Goal: Information Seeking & Learning: Learn about a topic

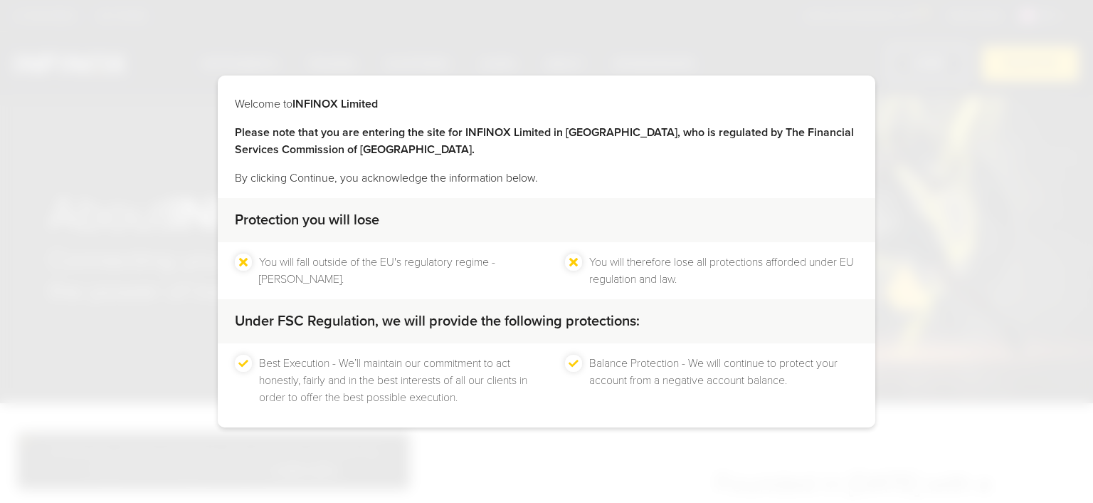
scroll to position [61, 0]
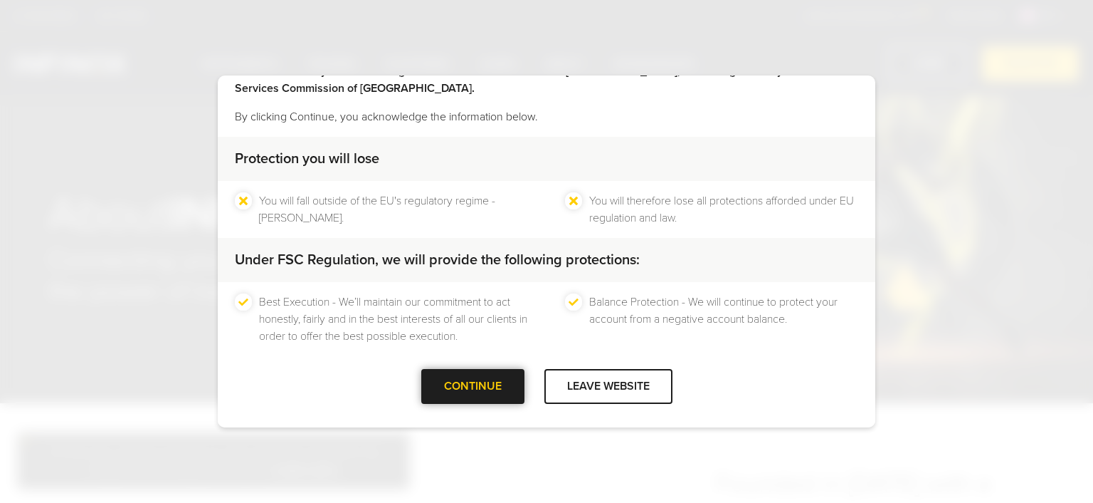
click at [473, 387] on div at bounding box center [473, 387] width 0 height 0
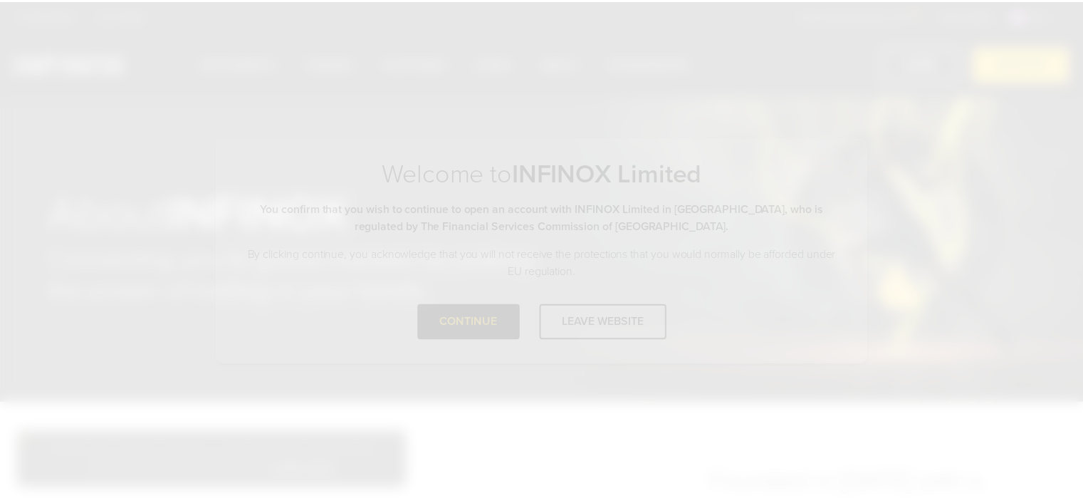
scroll to position [0, 0]
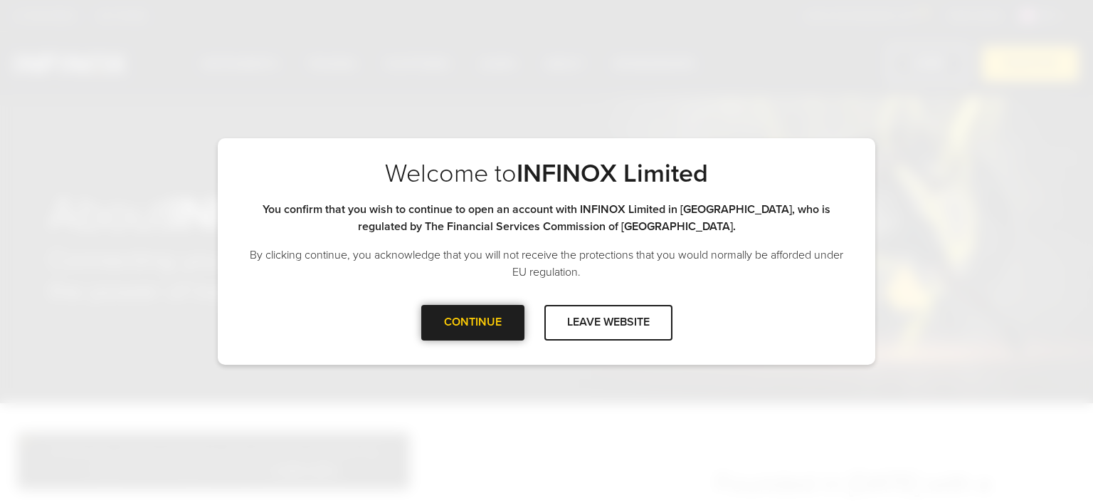
click at [473, 322] on div at bounding box center [473, 322] width 0 height 0
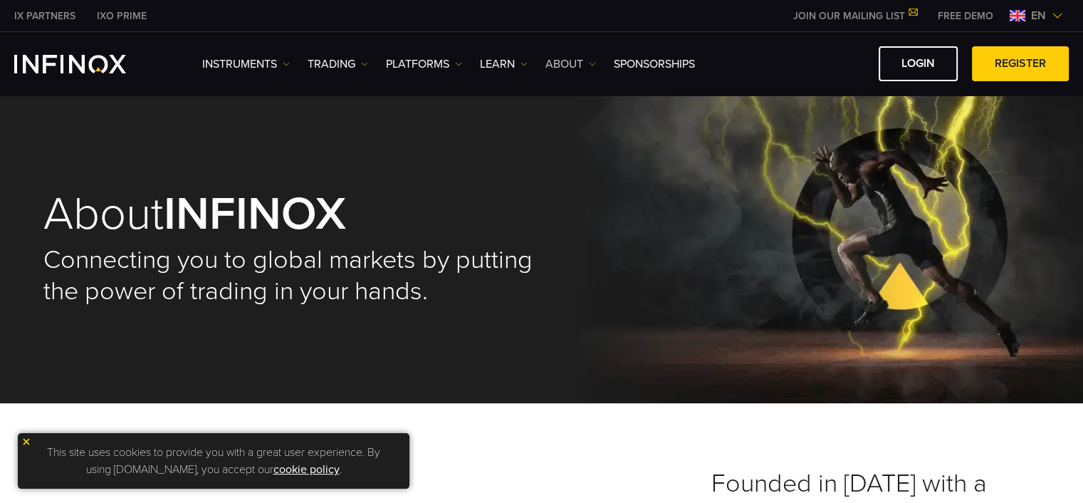
click at [552, 61] on link "ABOUT" at bounding box center [570, 64] width 51 height 17
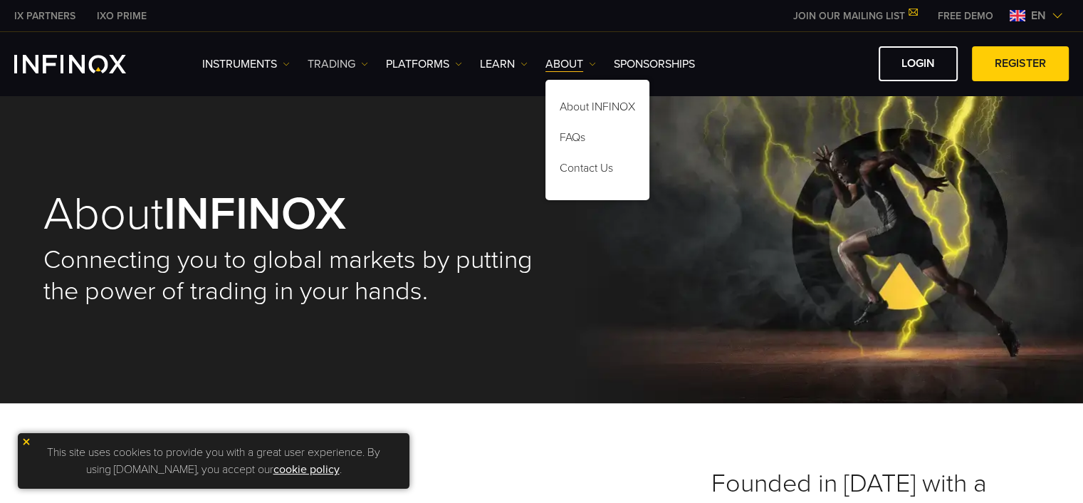
click at [328, 59] on link "TRADING" at bounding box center [338, 64] width 61 height 17
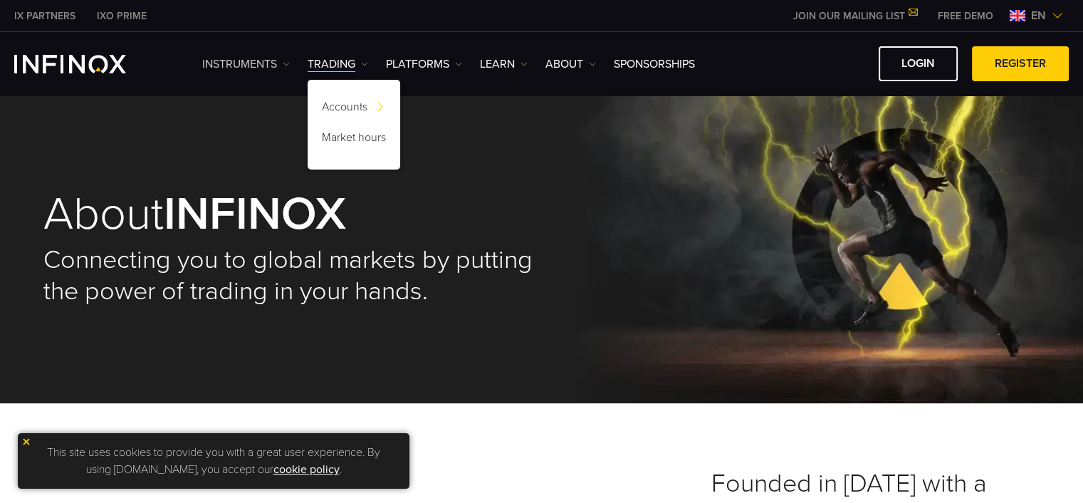
click at [253, 64] on link "Instruments" at bounding box center [246, 64] width 88 height 17
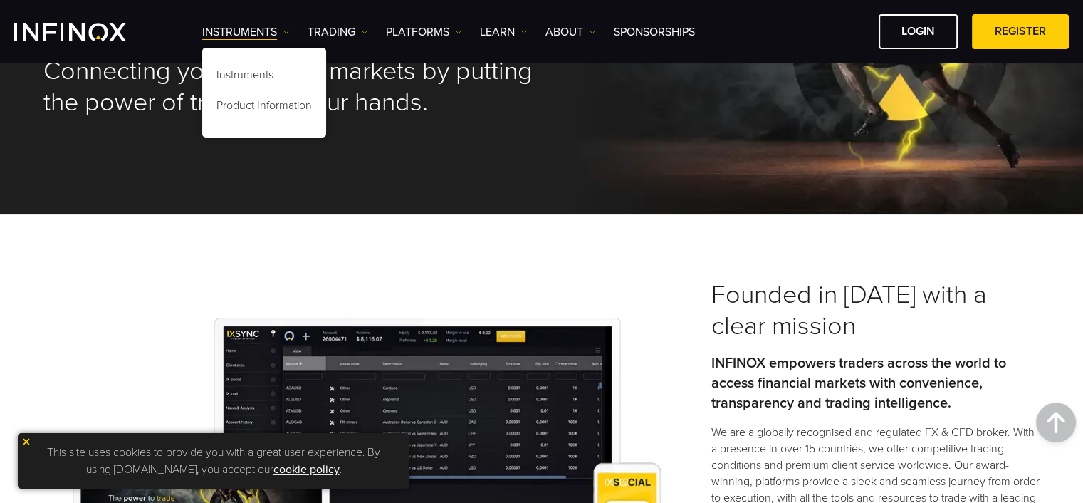
scroll to position [127, 0]
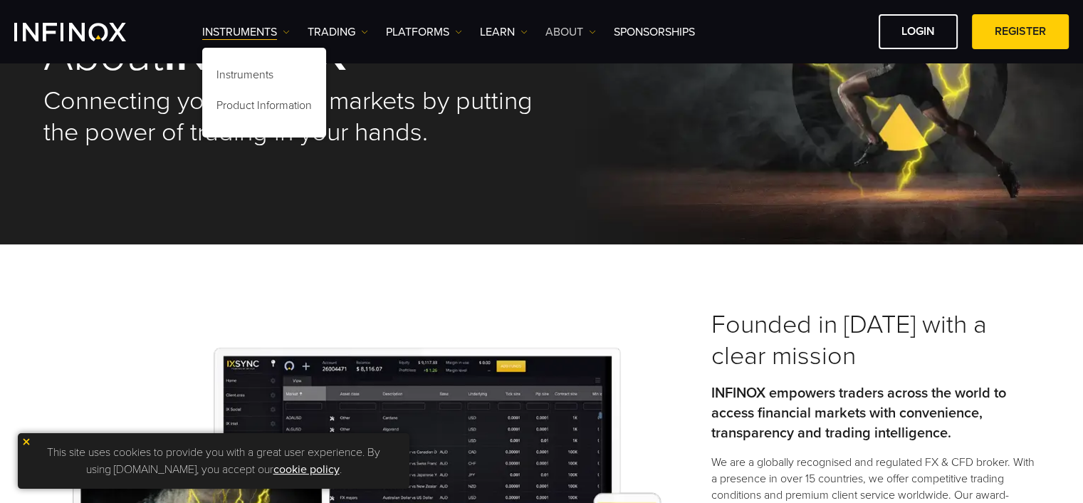
click at [567, 31] on link "ABOUT" at bounding box center [570, 31] width 51 height 17
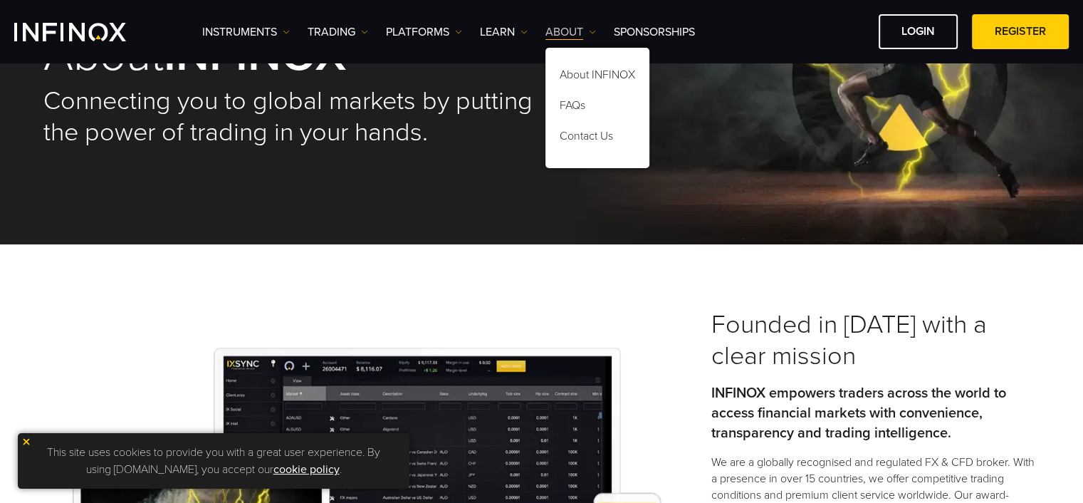
scroll to position [0, 0]
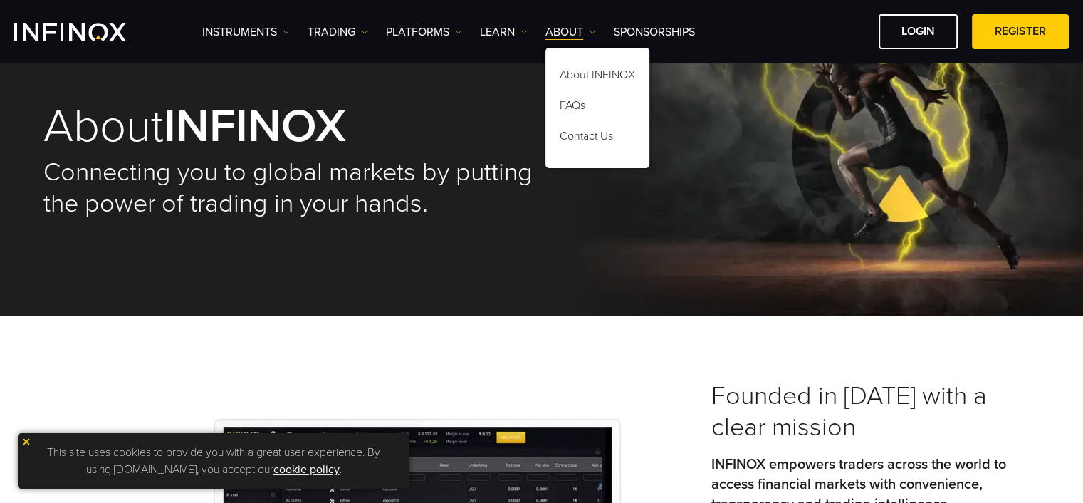
click at [28, 439] on img at bounding box center [26, 441] width 10 height 10
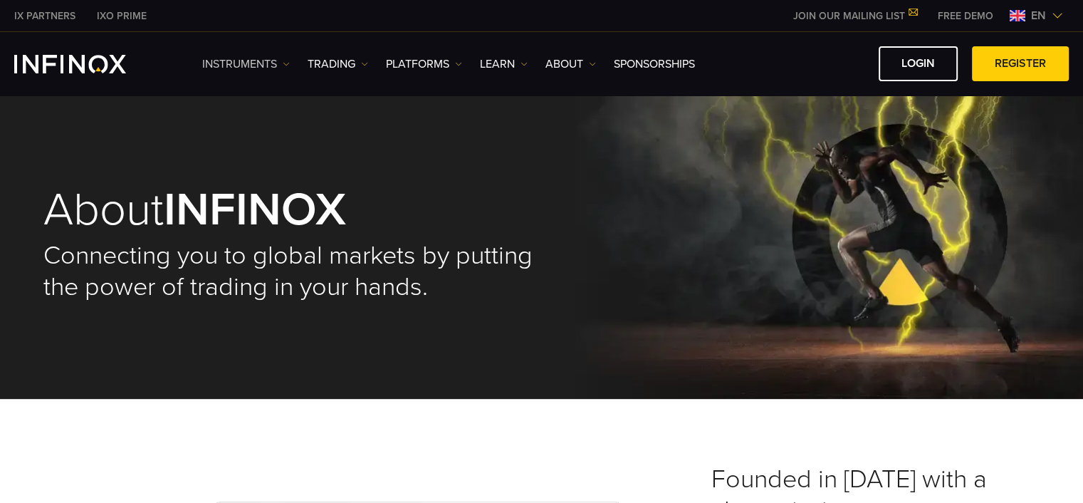
click at [274, 65] on link "Instruments" at bounding box center [246, 64] width 88 height 17
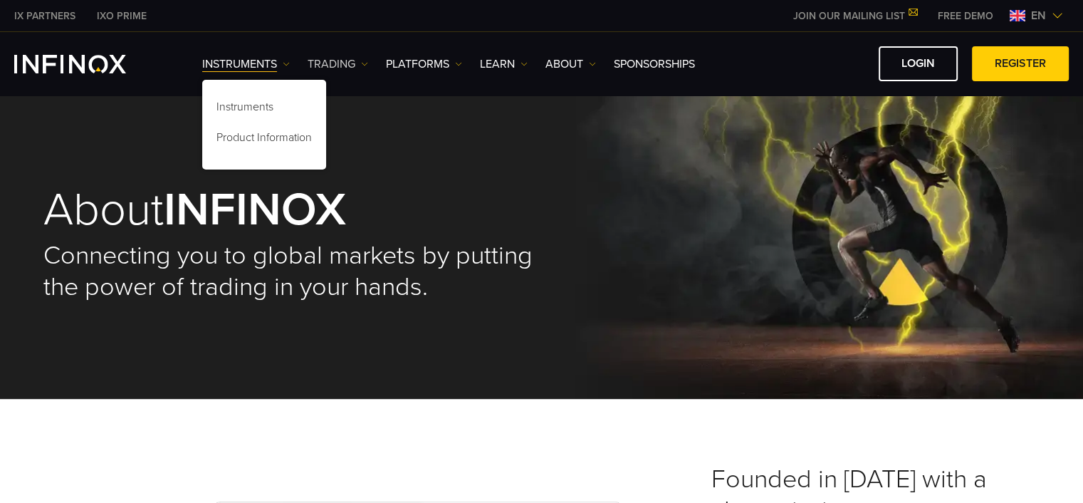
click at [337, 58] on link "TRADING" at bounding box center [338, 64] width 61 height 17
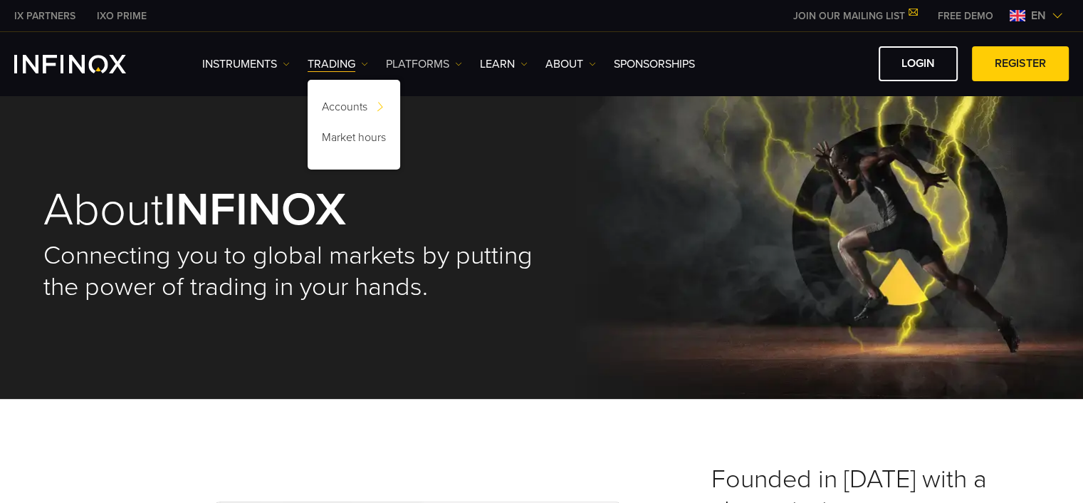
click at [427, 60] on link "PLATFORMS" at bounding box center [424, 64] width 76 height 17
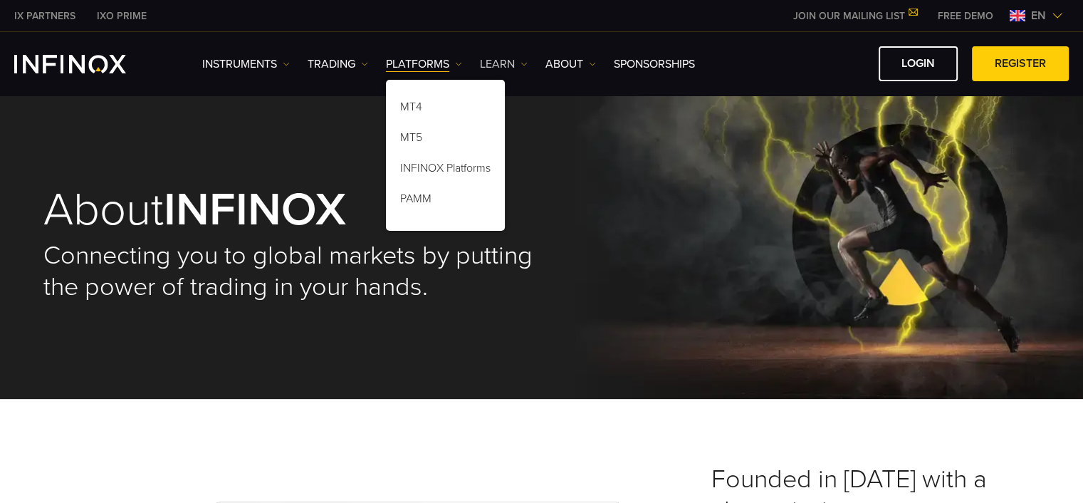
click at [505, 55] on div "Instruments Instruments Product Information TRADING Accounts" at bounding box center [635, 63] width 866 height 35
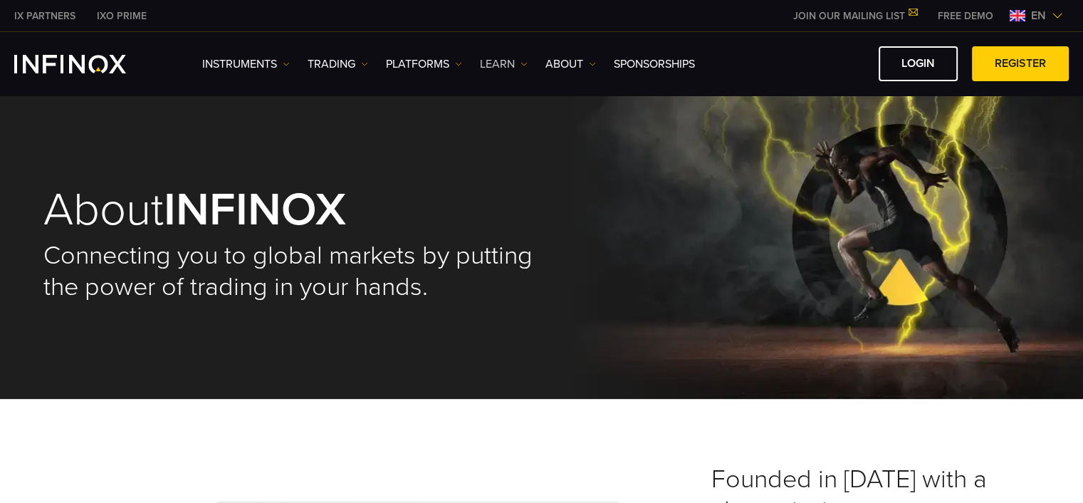
click at [505, 62] on link "Learn" at bounding box center [504, 64] width 48 height 17
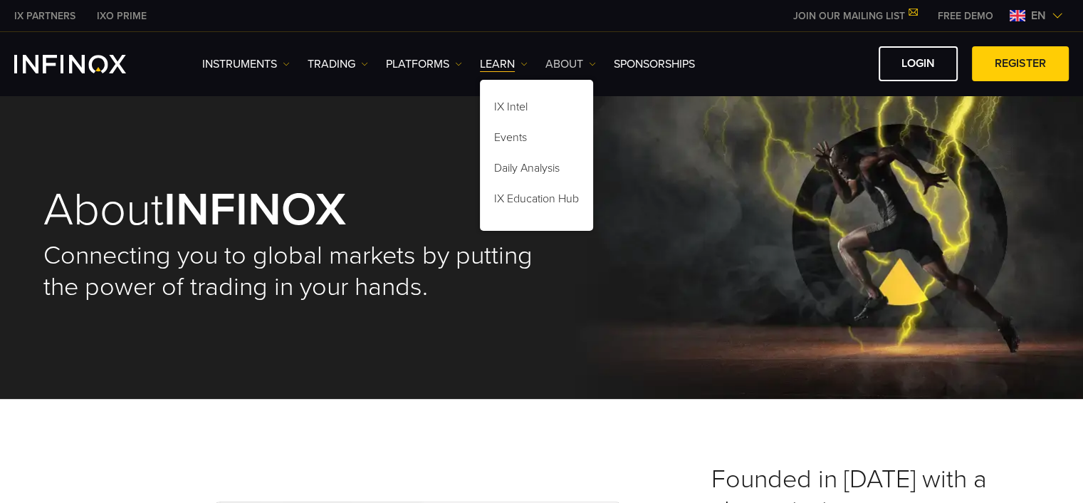
click at [557, 59] on link "ABOUT" at bounding box center [570, 64] width 51 height 17
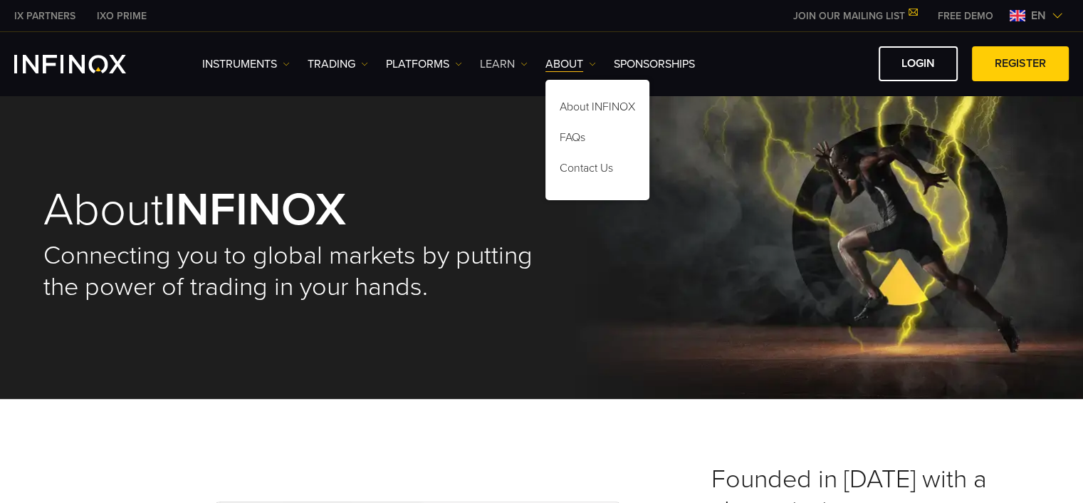
click at [524, 67] on link "Learn" at bounding box center [504, 64] width 48 height 17
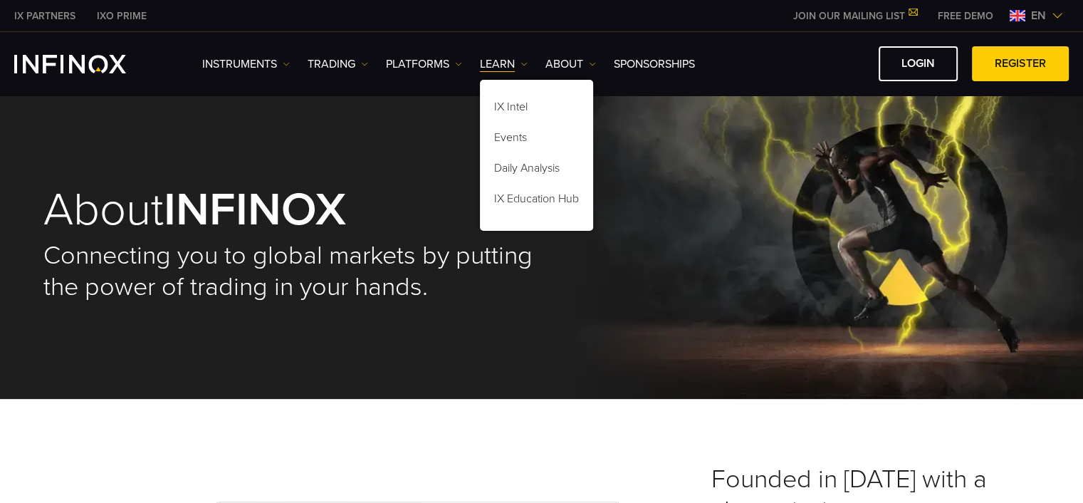
click at [31, 9] on link "IX PARTNERS" at bounding box center [45, 16] width 83 height 15
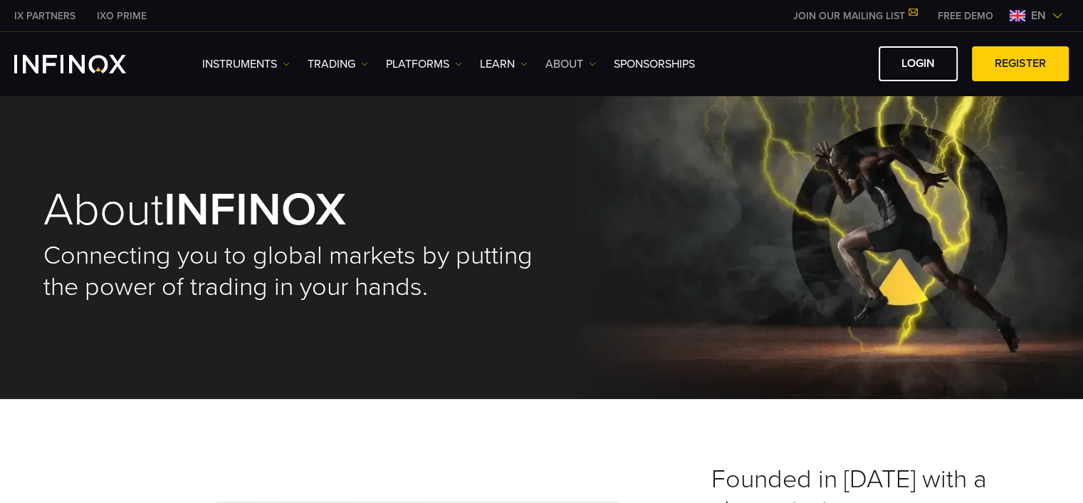
click at [587, 61] on link "ABOUT" at bounding box center [570, 64] width 51 height 17
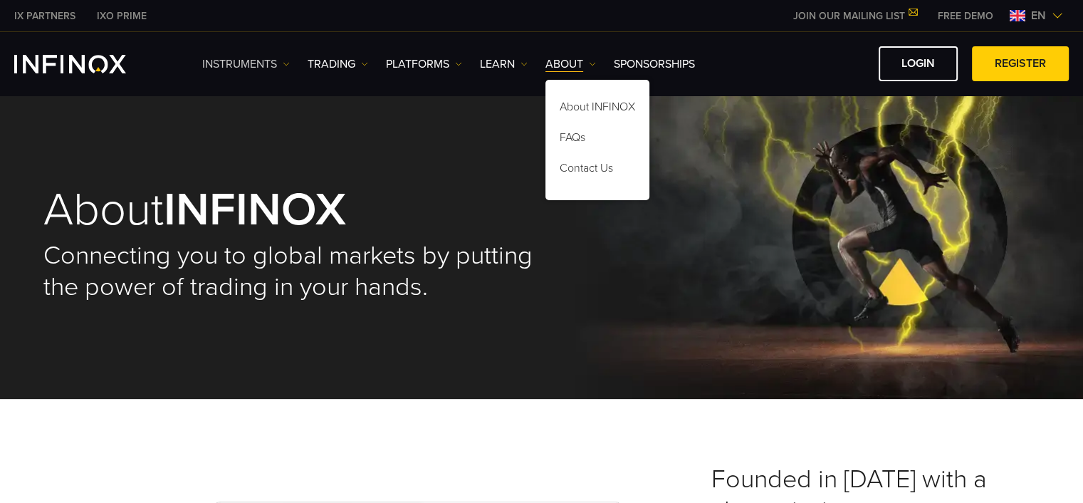
click at [278, 65] on link "Instruments" at bounding box center [246, 64] width 88 height 17
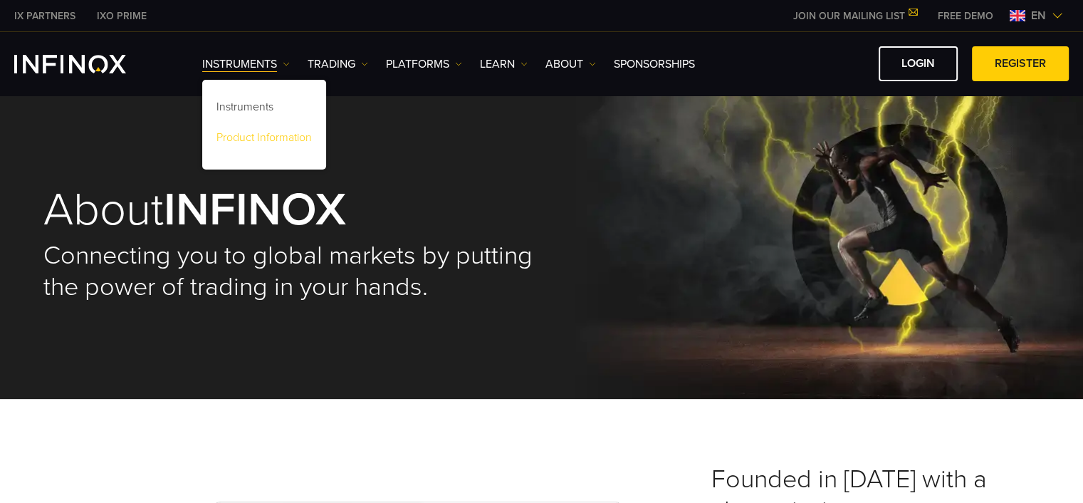
click at [271, 137] on link "Product Information" at bounding box center [264, 140] width 124 height 31
